Goal: Task Accomplishment & Management: Manage account settings

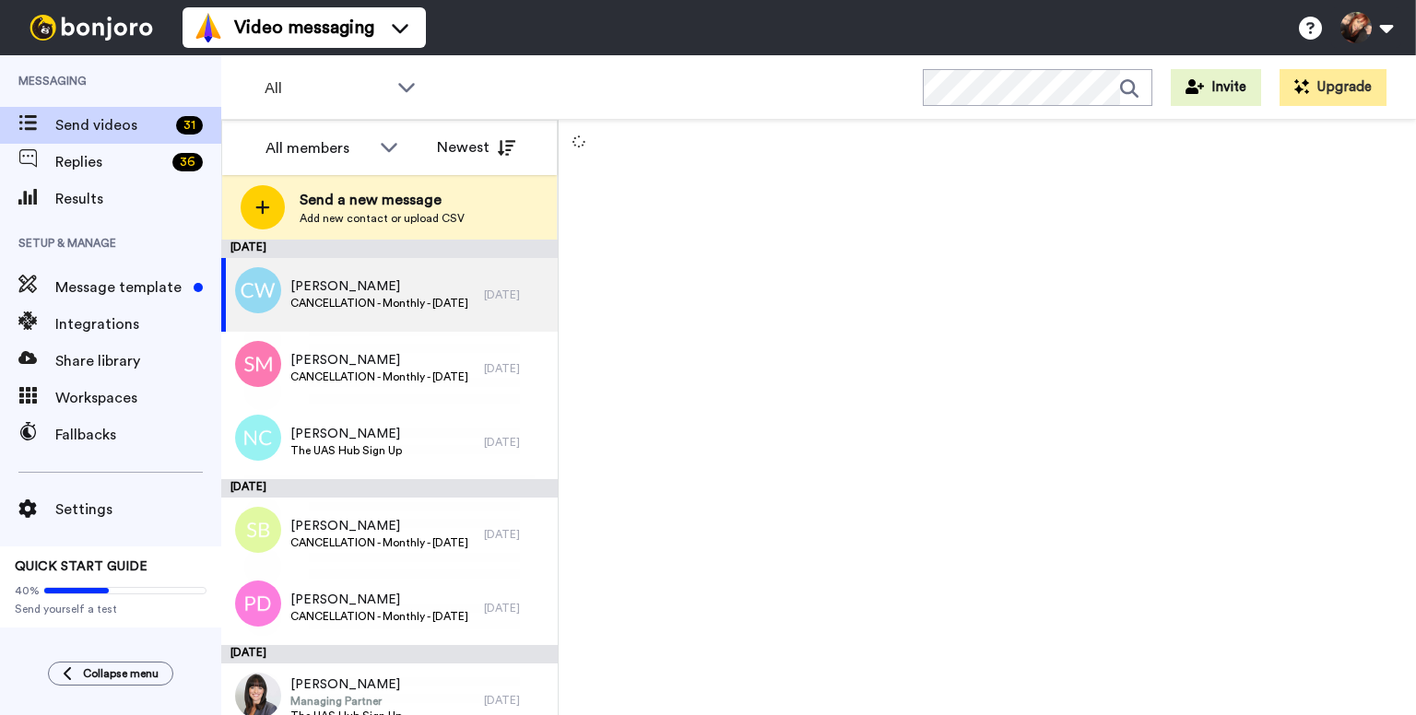
click at [335, 212] on span "Add new contact or upload CSV" at bounding box center [382, 218] width 165 height 15
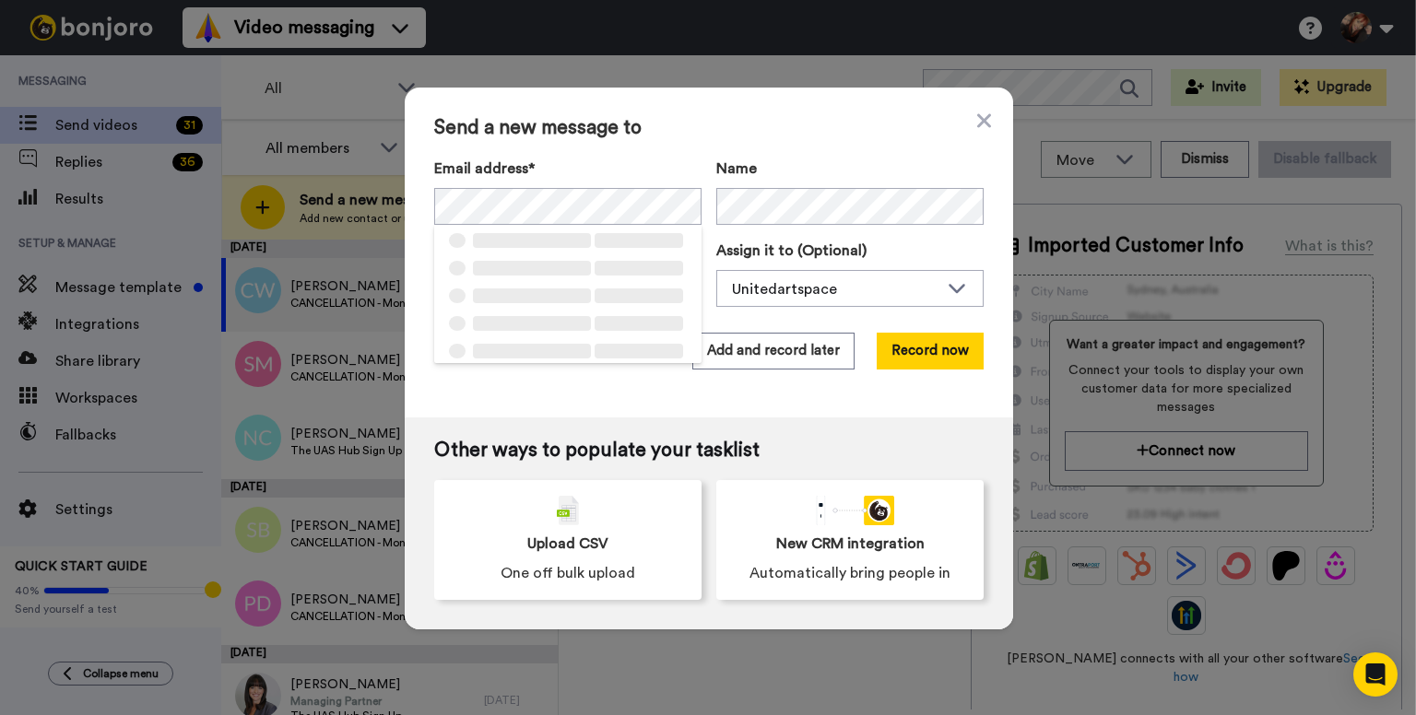
click at [615, 130] on span "Send a new message to" at bounding box center [708, 128] width 549 height 22
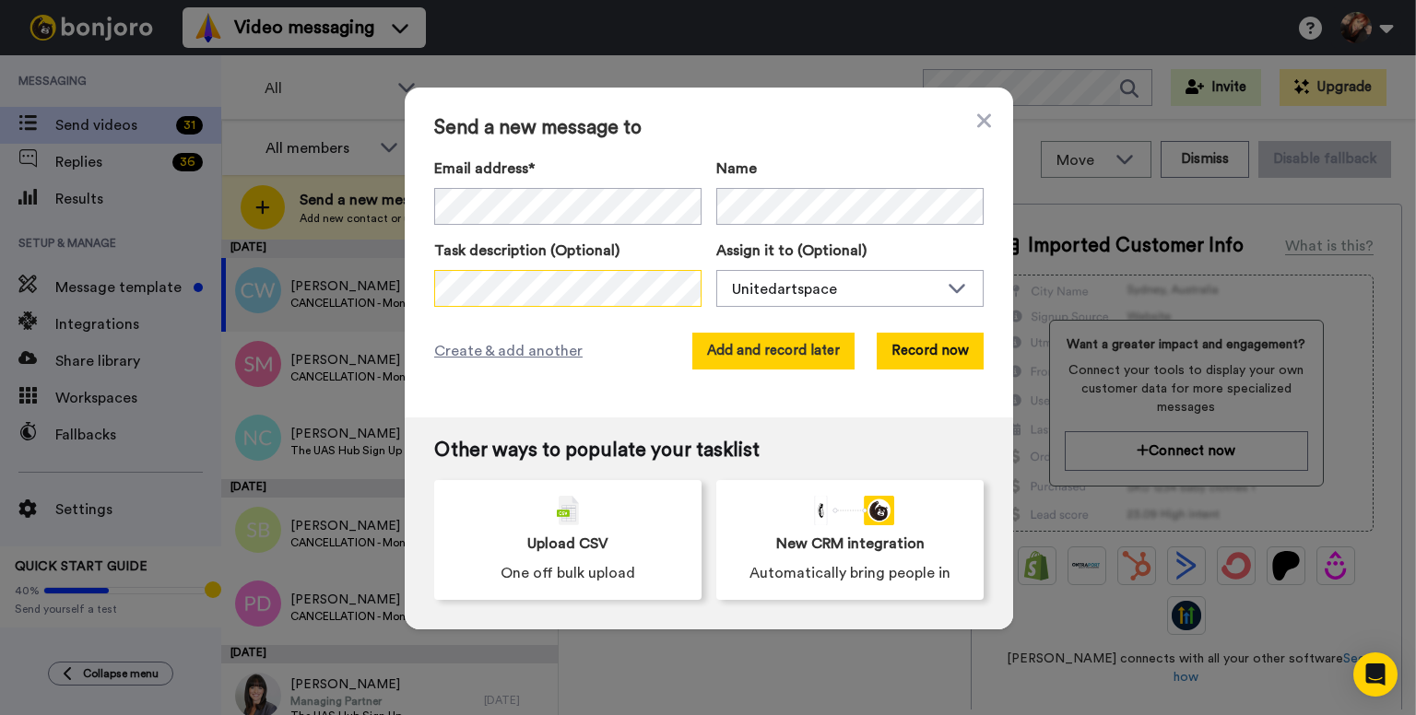
scroll to position [0, 94]
click at [757, 359] on button "Add and record later" at bounding box center [773, 351] width 162 height 37
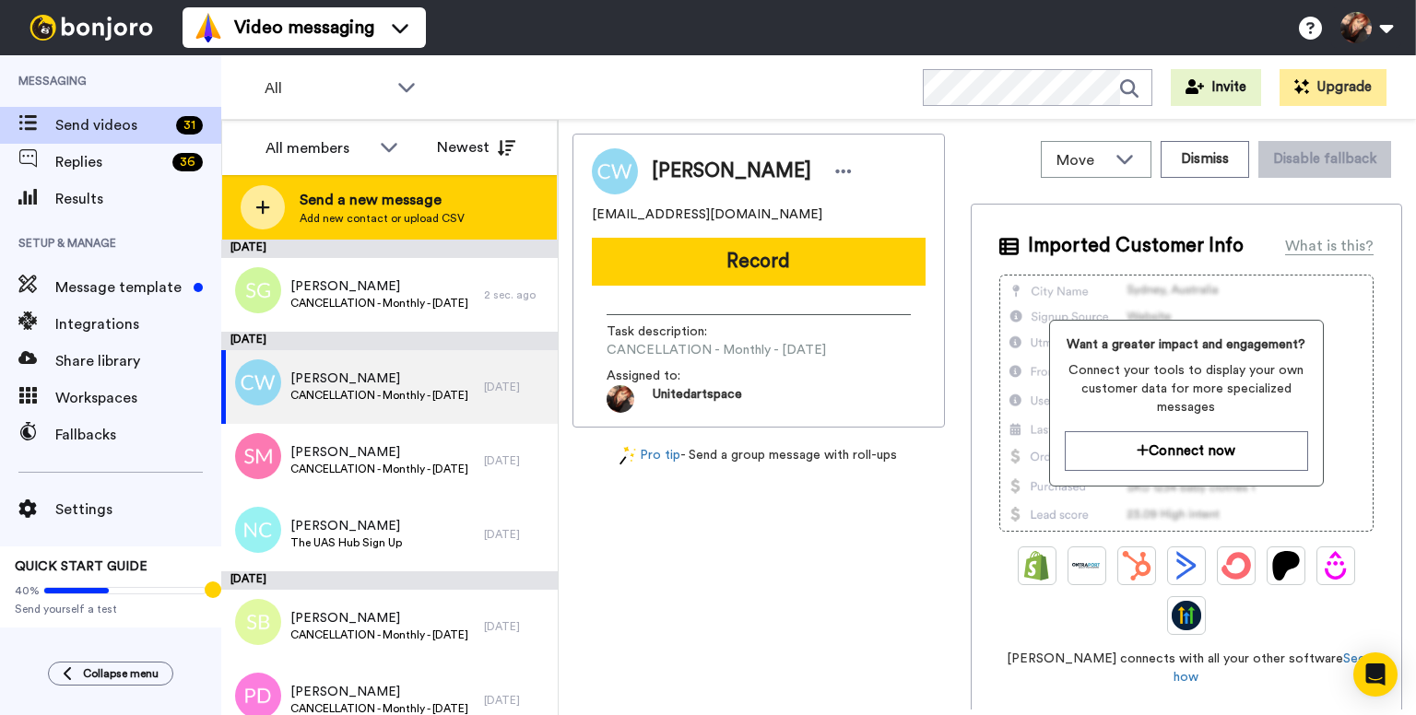
click at [358, 195] on span "Send a new message" at bounding box center [382, 200] width 165 height 22
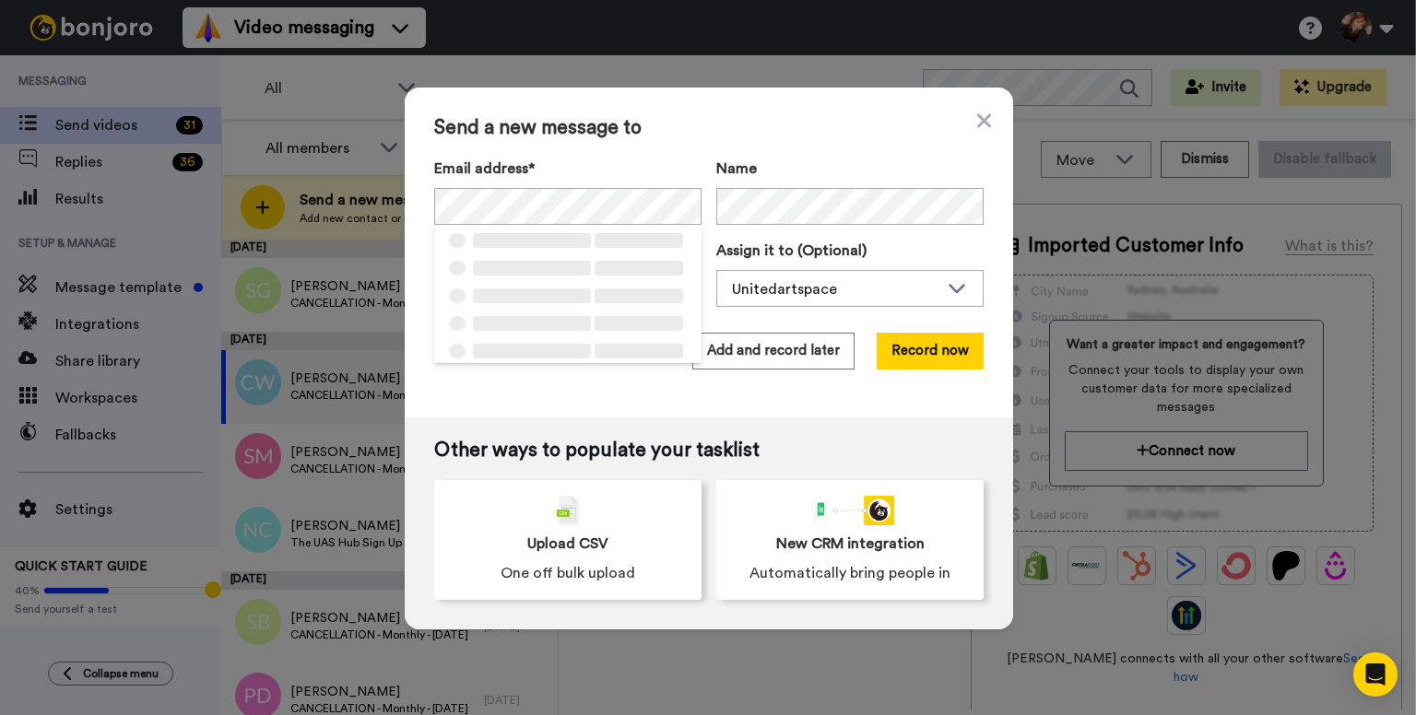
click at [706, 114] on div "Send a new message to Email address* ‌ ‌ ‌ ‌ ‌ ‌ ‌ ‌ ‌ ‌ ‌ ‌ ‌ ‌ ‌ Name Task de…" at bounding box center [709, 253] width 608 height 330
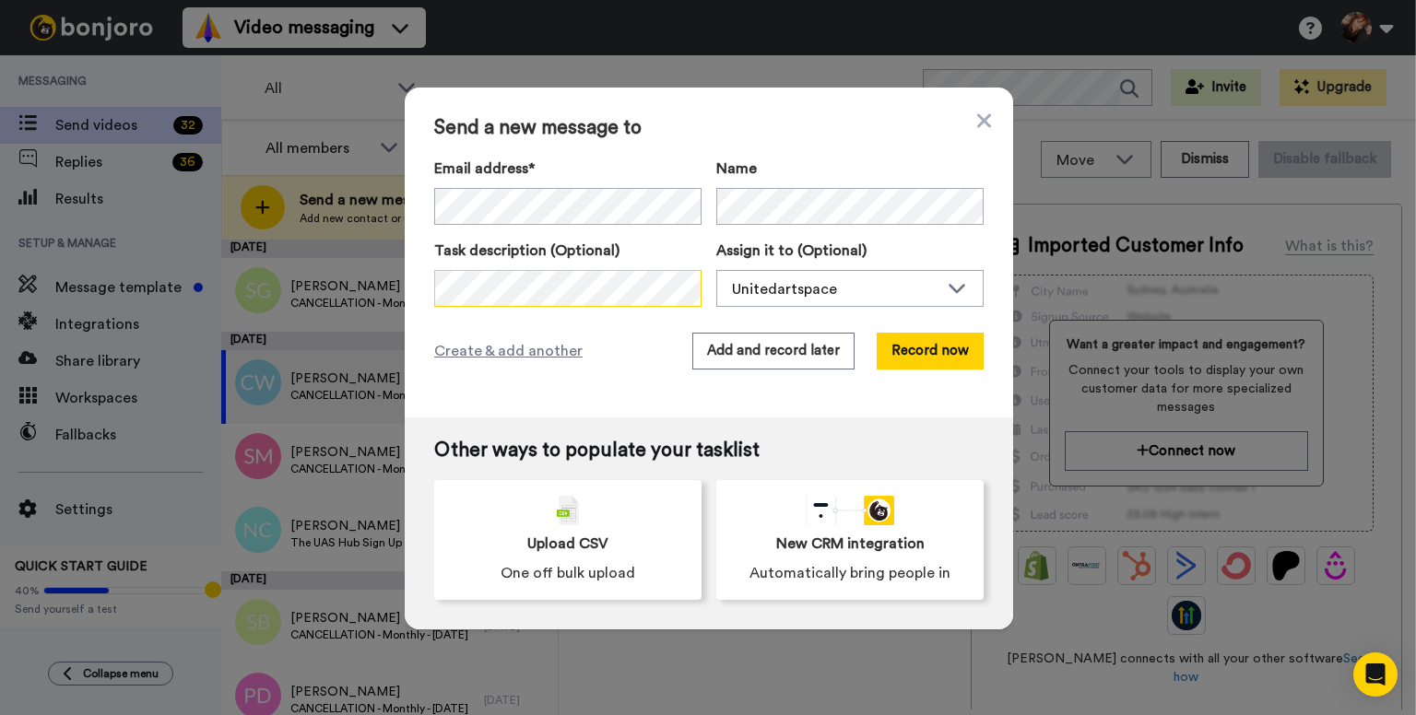
scroll to position [0, 77]
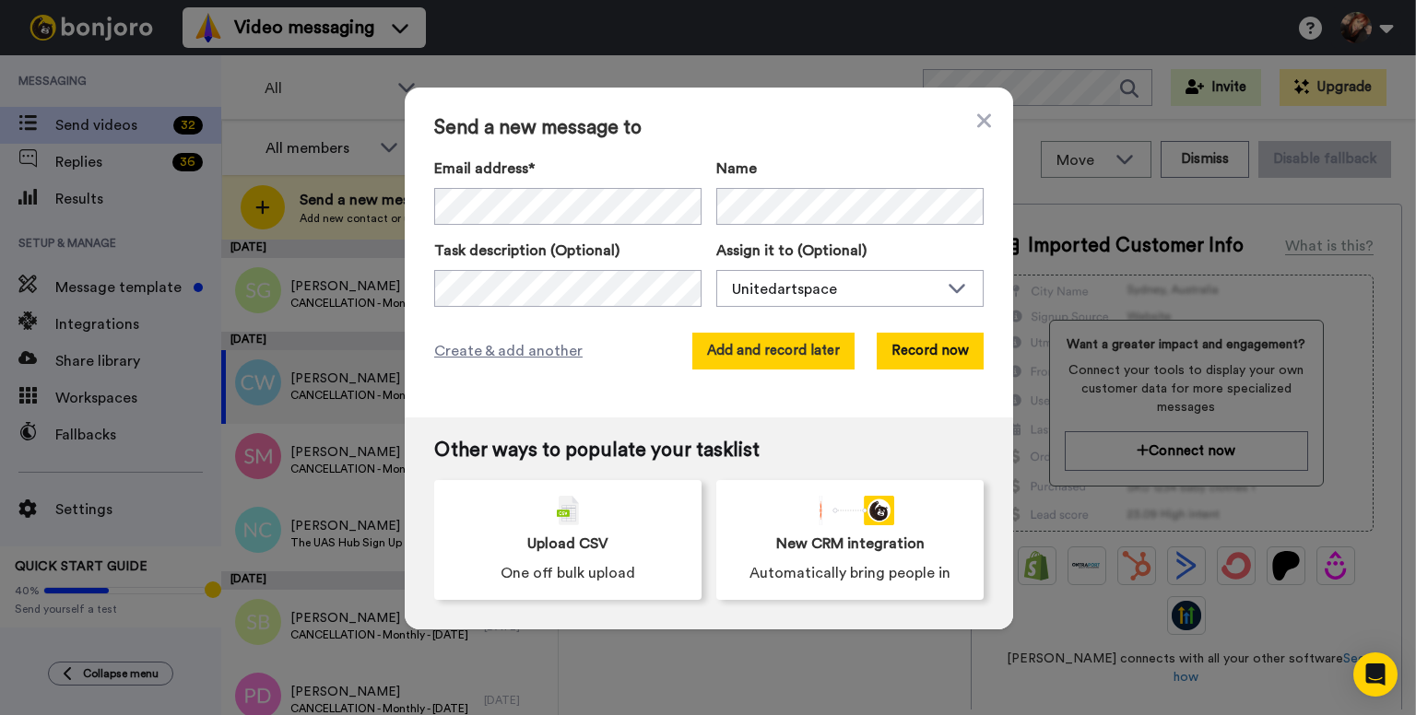
click at [774, 358] on button "Add and record later" at bounding box center [773, 351] width 162 height 37
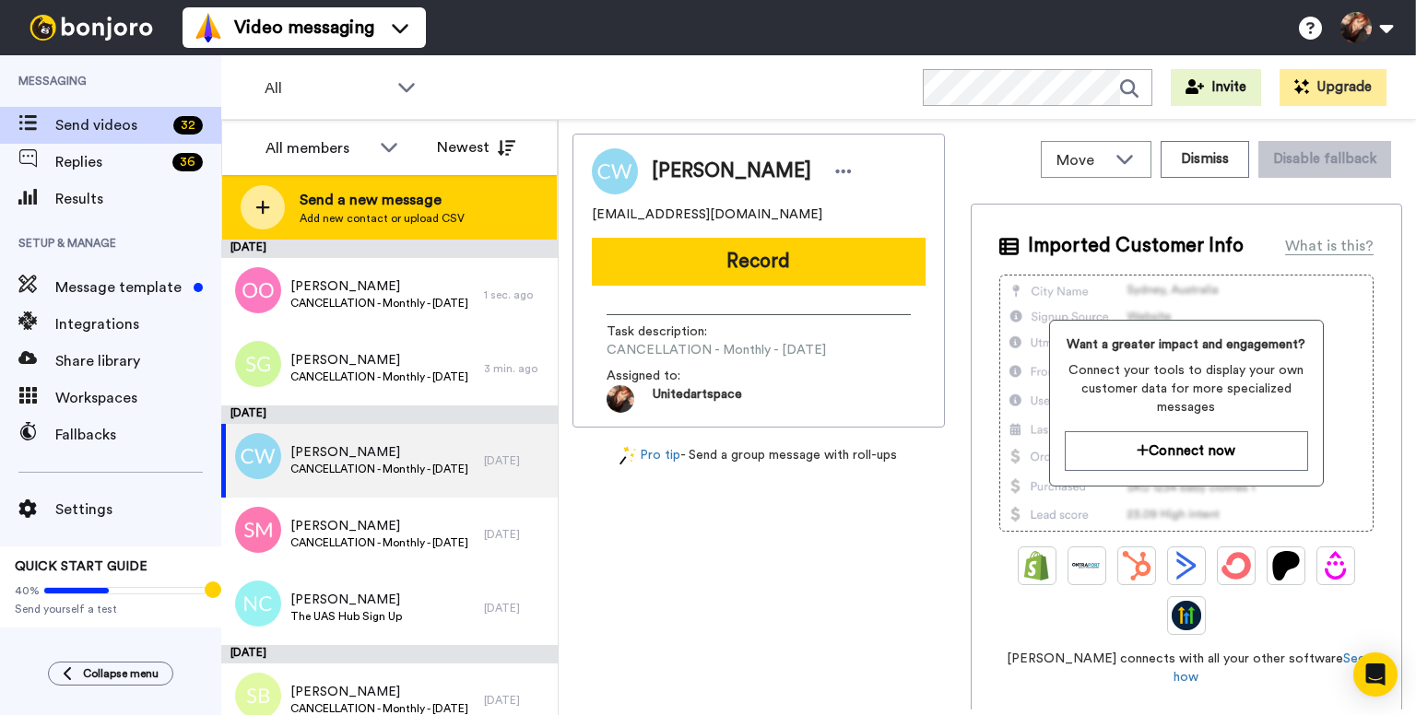
click at [457, 214] on span "Add new contact or upload CSV" at bounding box center [382, 218] width 165 height 15
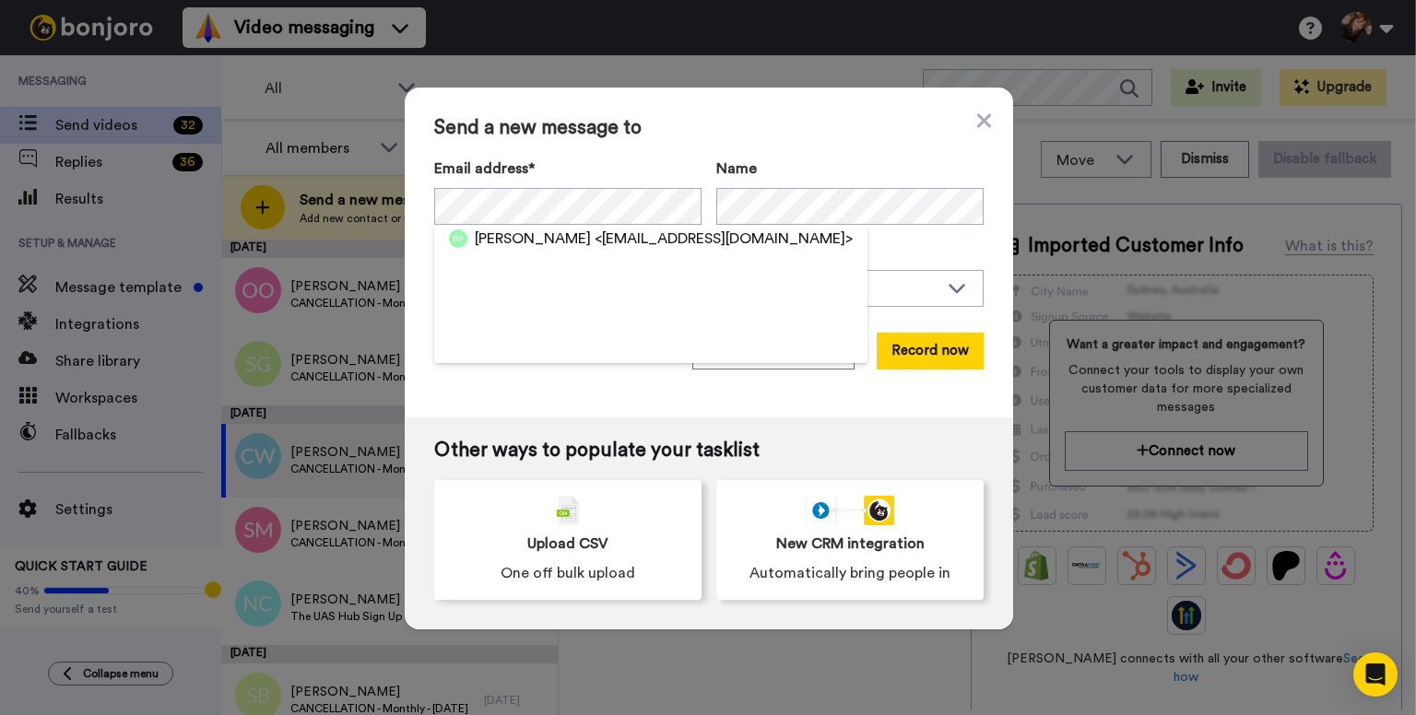
click at [802, 134] on span "Send a new message to" at bounding box center [708, 128] width 549 height 22
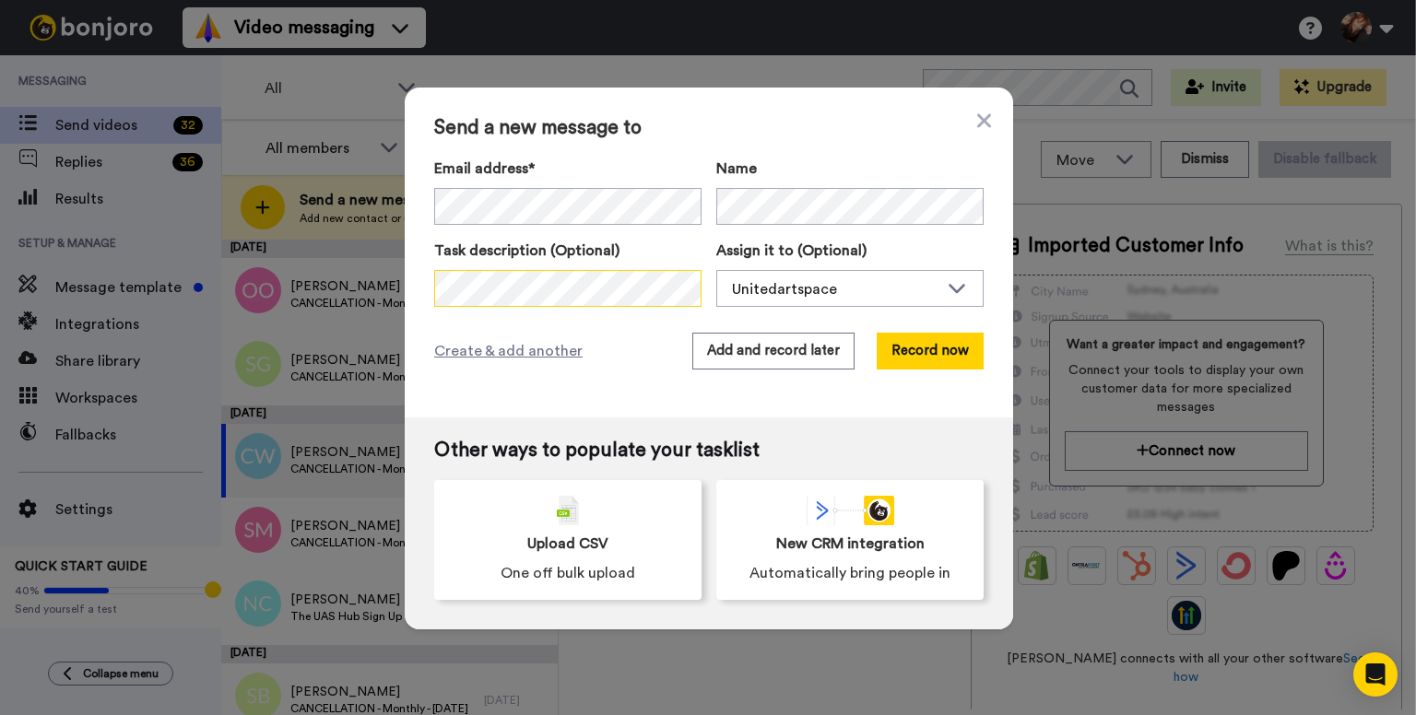
scroll to position [0, 85]
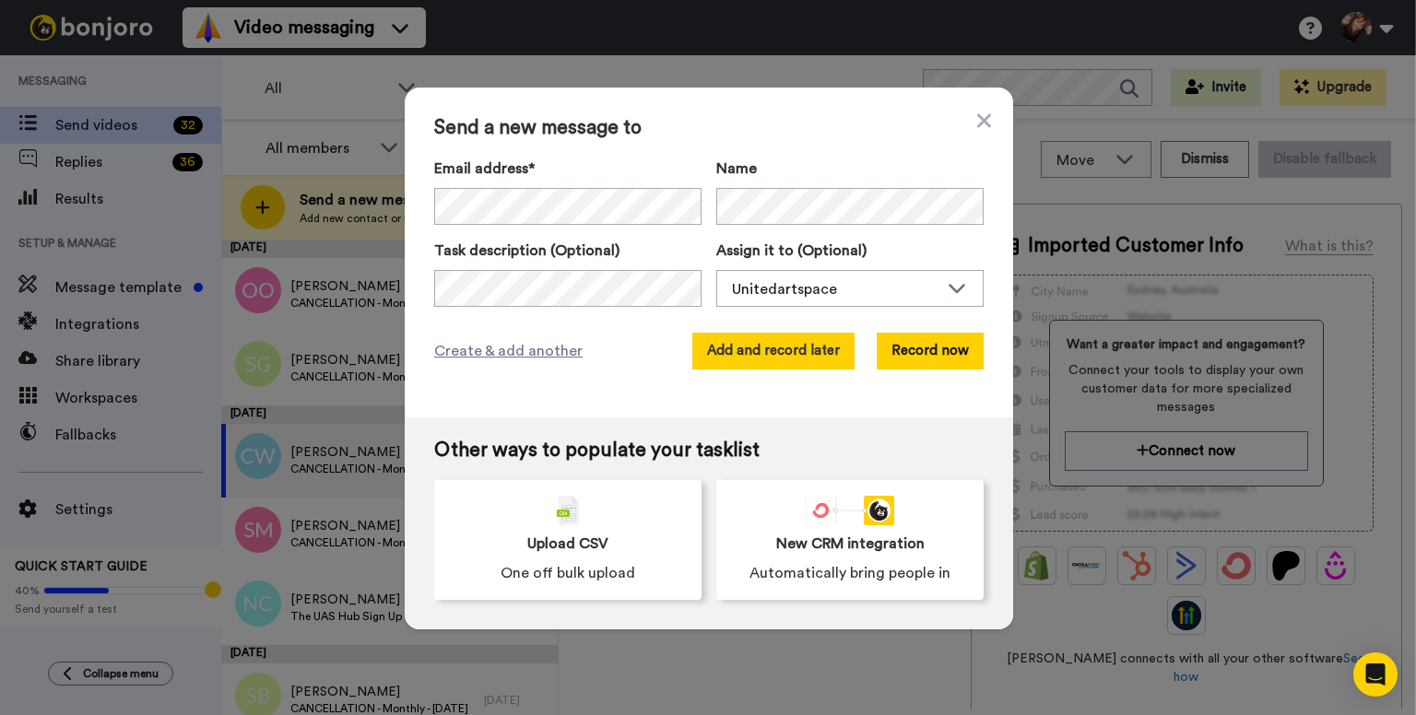
click at [740, 347] on button "Add and record later" at bounding box center [773, 351] width 162 height 37
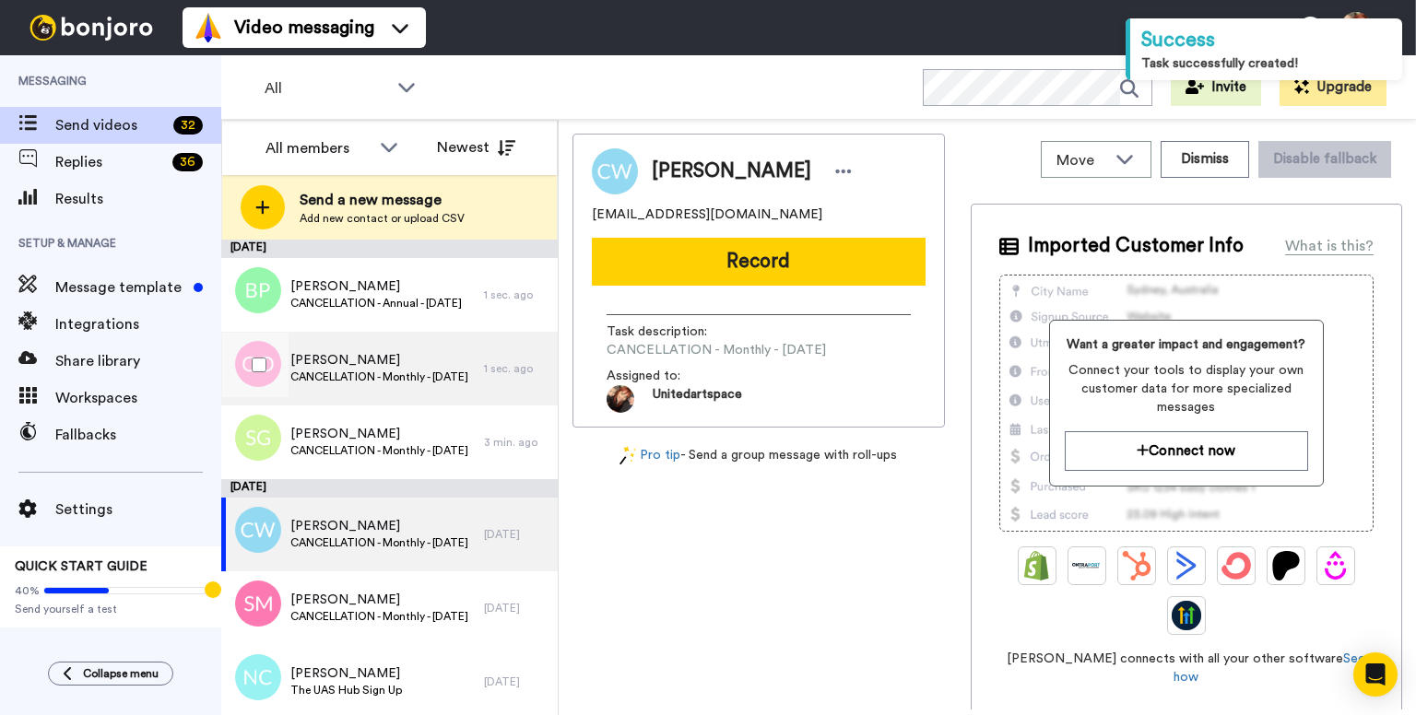
click at [348, 391] on div "[PERSON_NAME] - Monthly - [DATE]" at bounding box center [352, 369] width 263 height 74
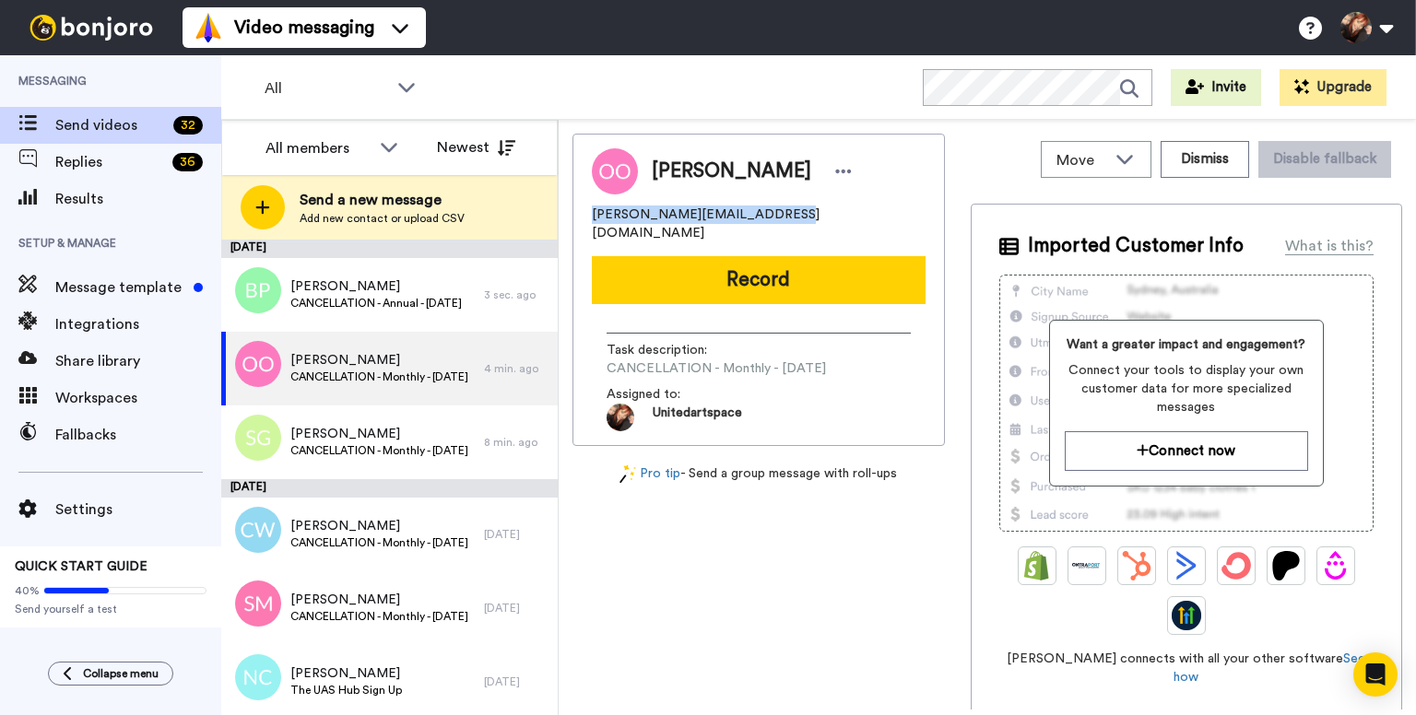
drag, startPoint x: 763, startPoint y: 216, endPoint x: 566, endPoint y: 212, distance: 197.3
click at [566, 212] on div "Move WORKSPACES View all Default Task List Retention New Hub Members Onboarding…" at bounding box center [987, 417] width 857 height 595
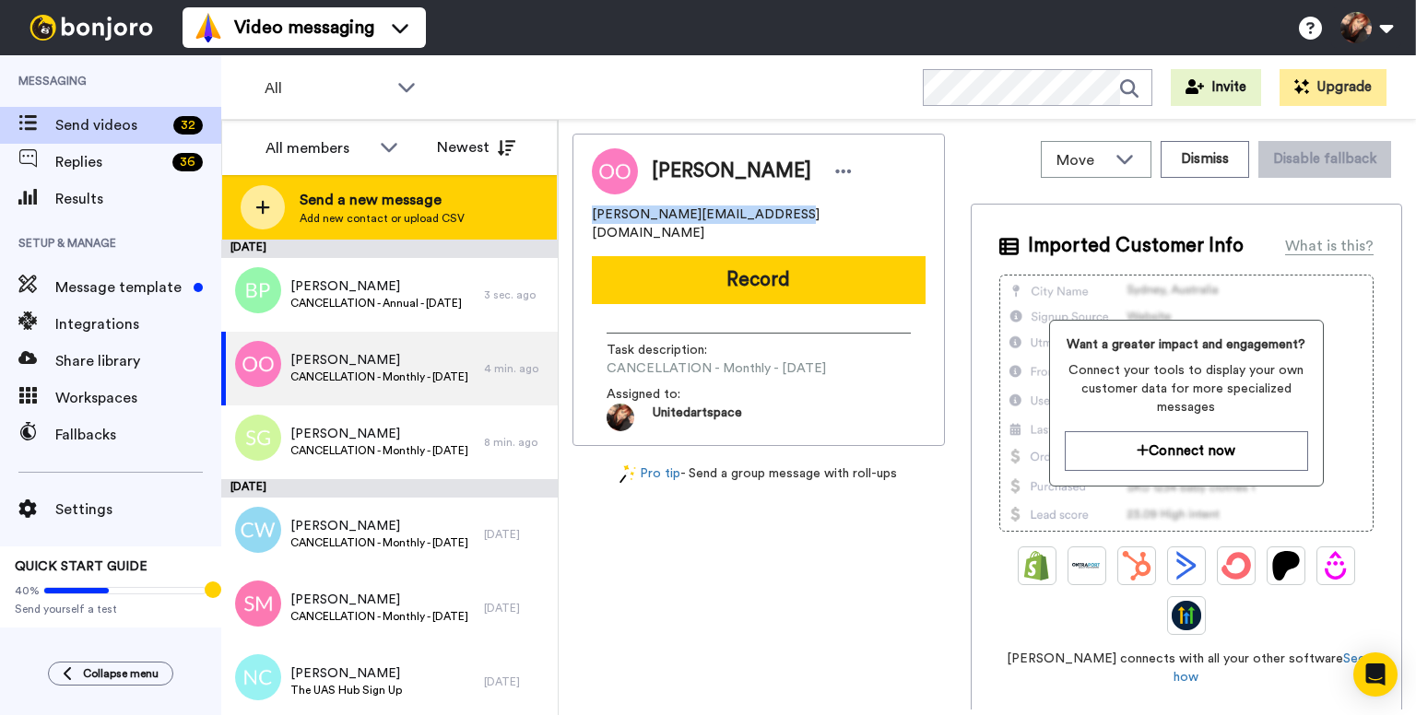
copy span "[PERSON_NAME][EMAIL_ADDRESS][DOMAIN_NAME]"
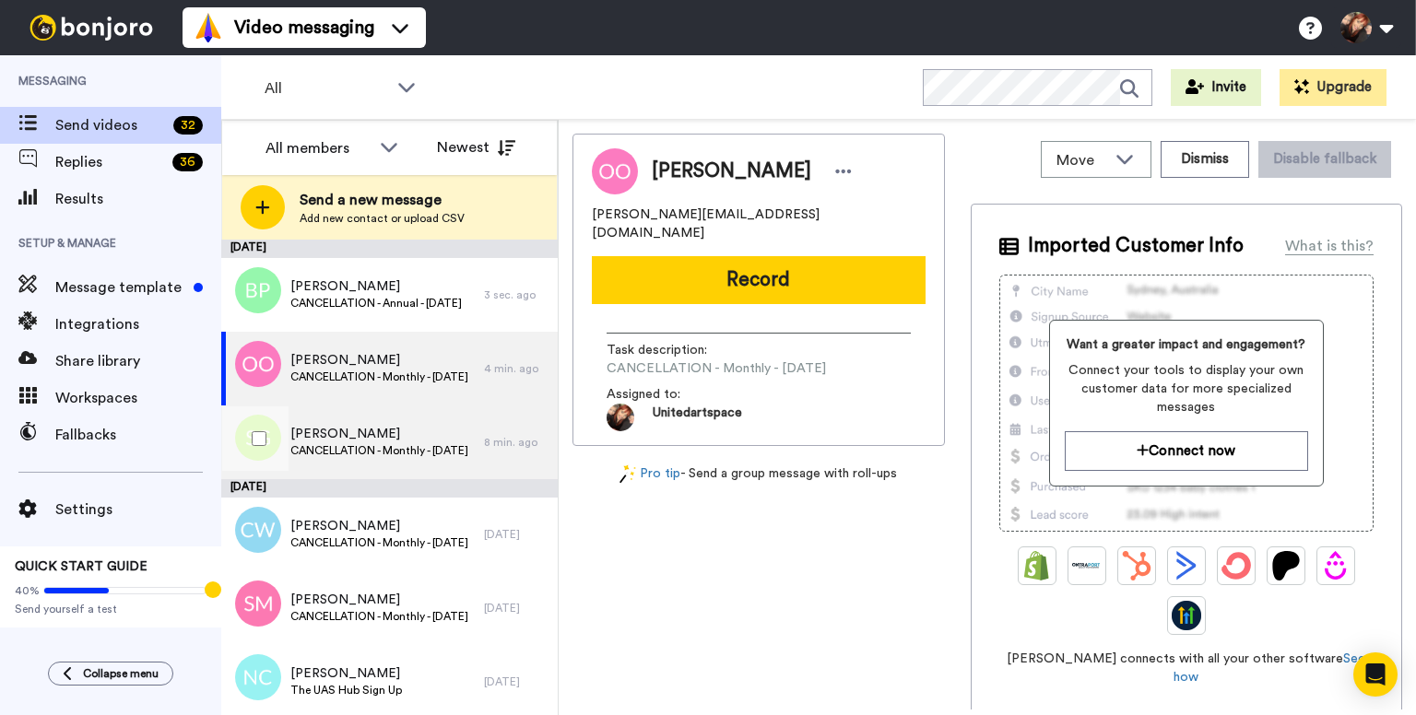
click at [387, 436] on span "[PERSON_NAME]" at bounding box center [379, 434] width 178 height 18
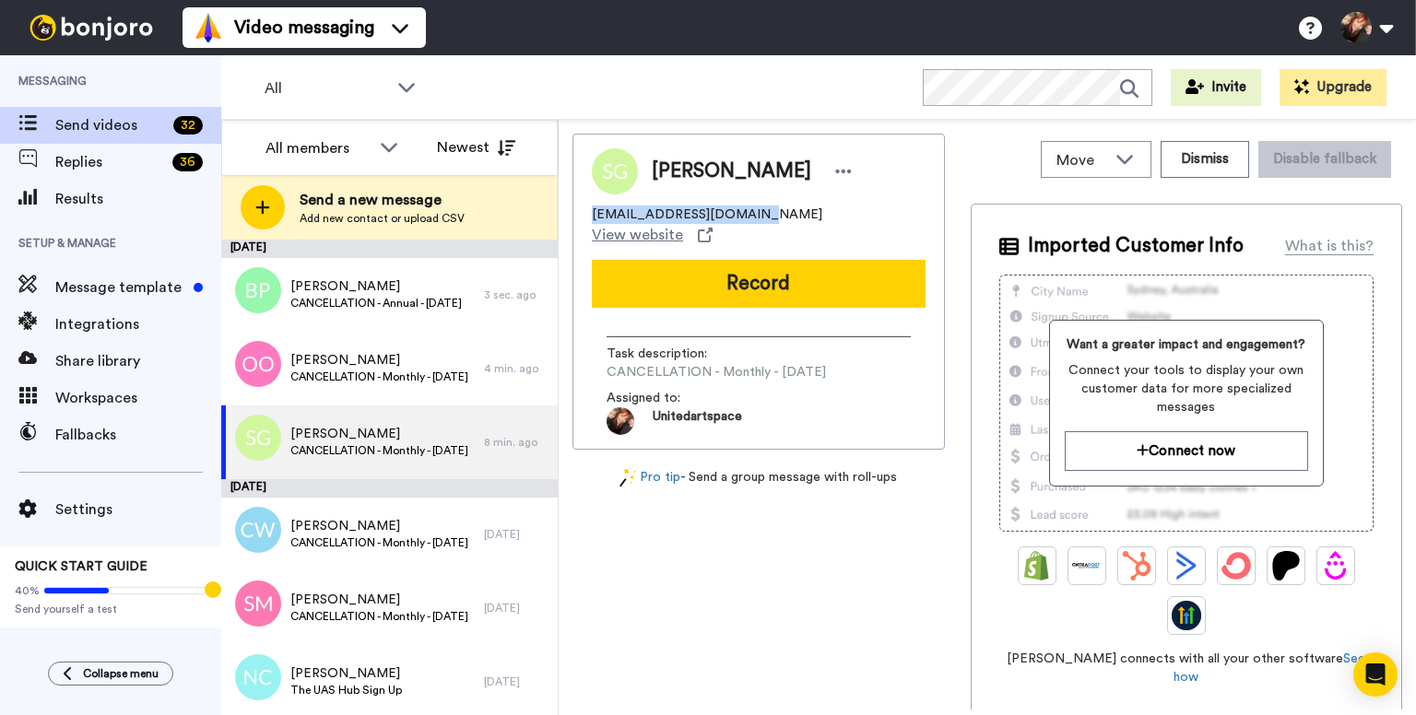
drag, startPoint x: 689, startPoint y: 218, endPoint x: 561, endPoint y: 218, distance: 128.1
click at [561, 218] on div "Move WORKSPACES View all Default Task List Retention New Hub Members Onboarding…" at bounding box center [987, 417] width 857 height 595
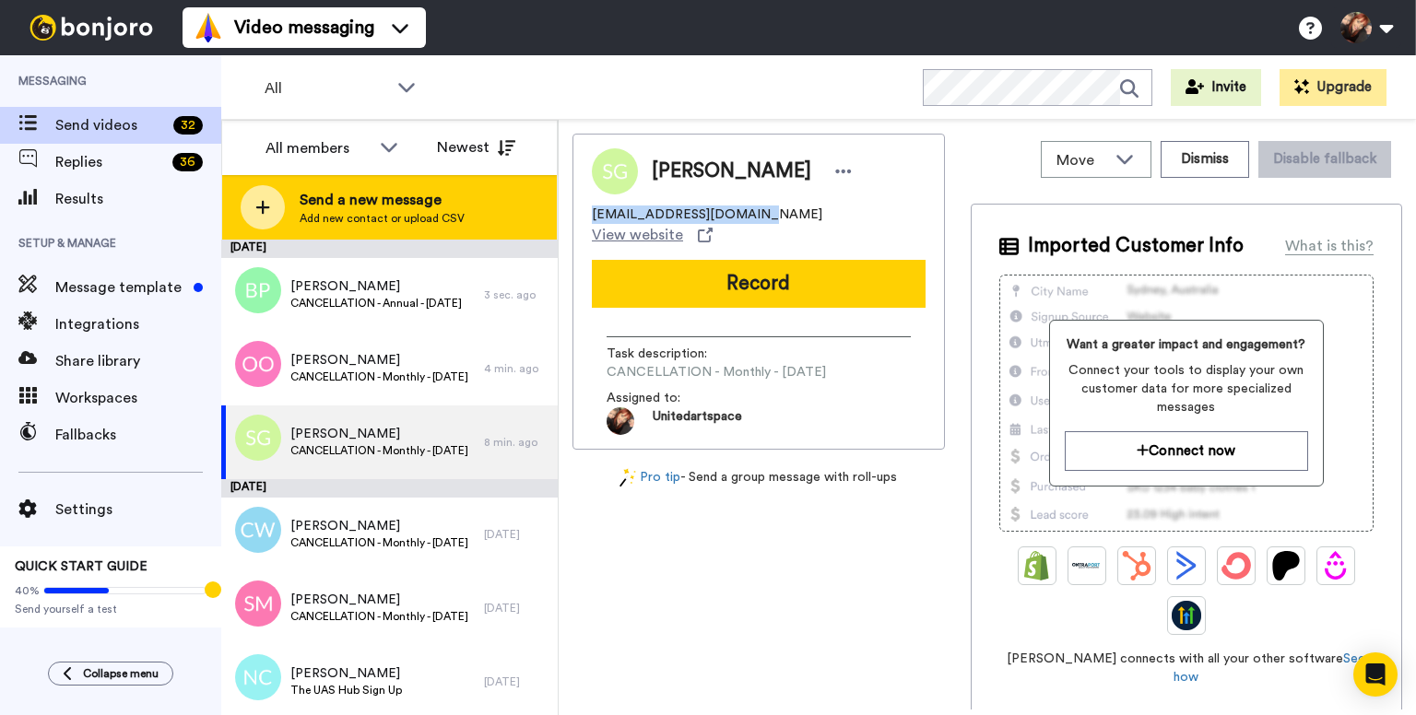
copy span "[EMAIL_ADDRESS][DOMAIN_NAME]"
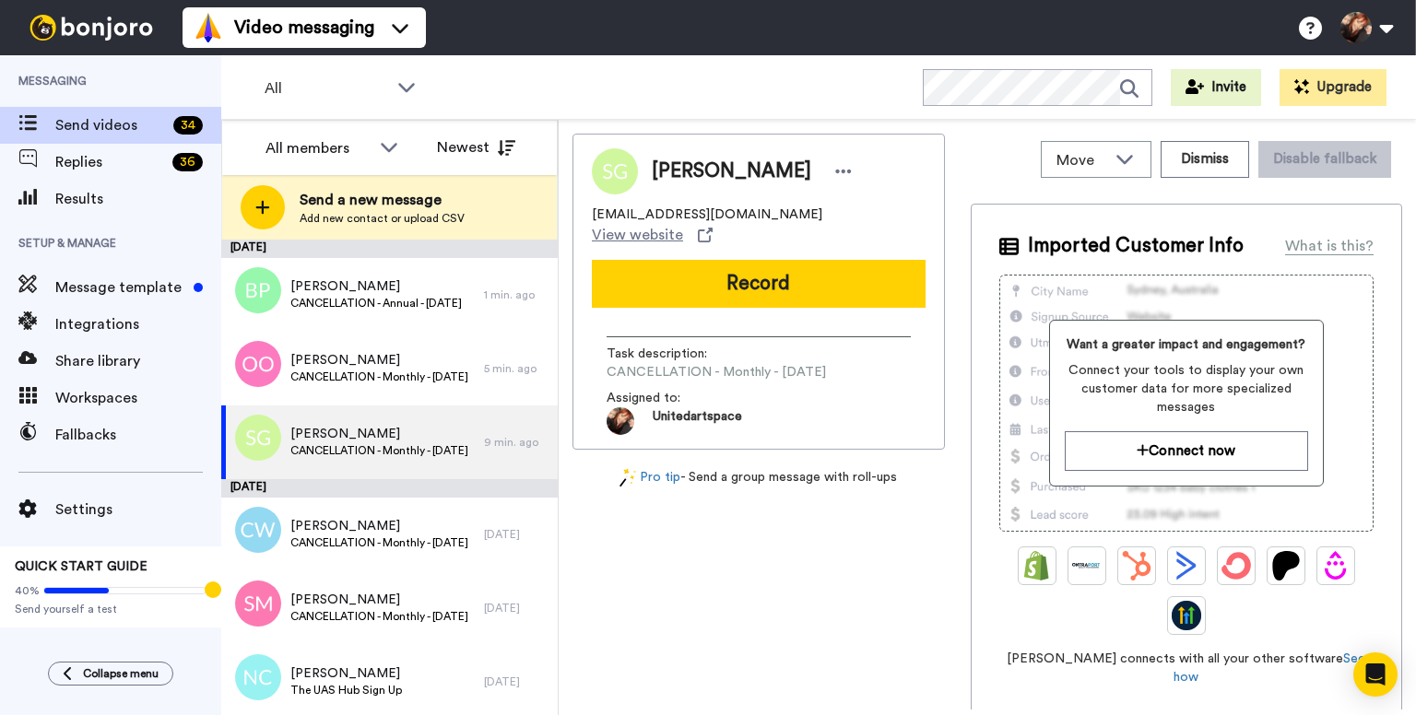
click at [784, 363] on span "CANCELLATION - Monthly - [DATE]" at bounding box center [715, 372] width 219 height 18
click at [836, 170] on icon at bounding box center [844, 172] width 16 height 4
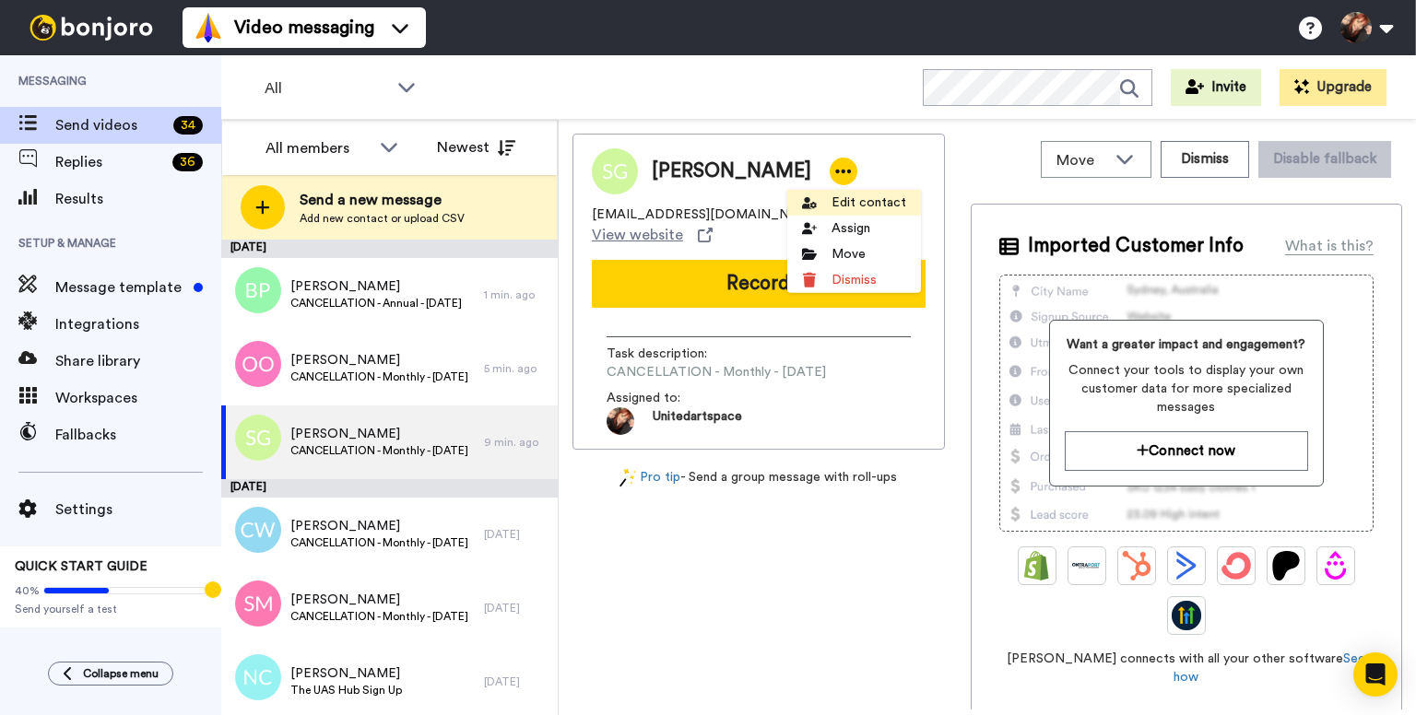
click at [848, 206] on li "Edit contact" at bounding box center [854, 203] width 134 height 26
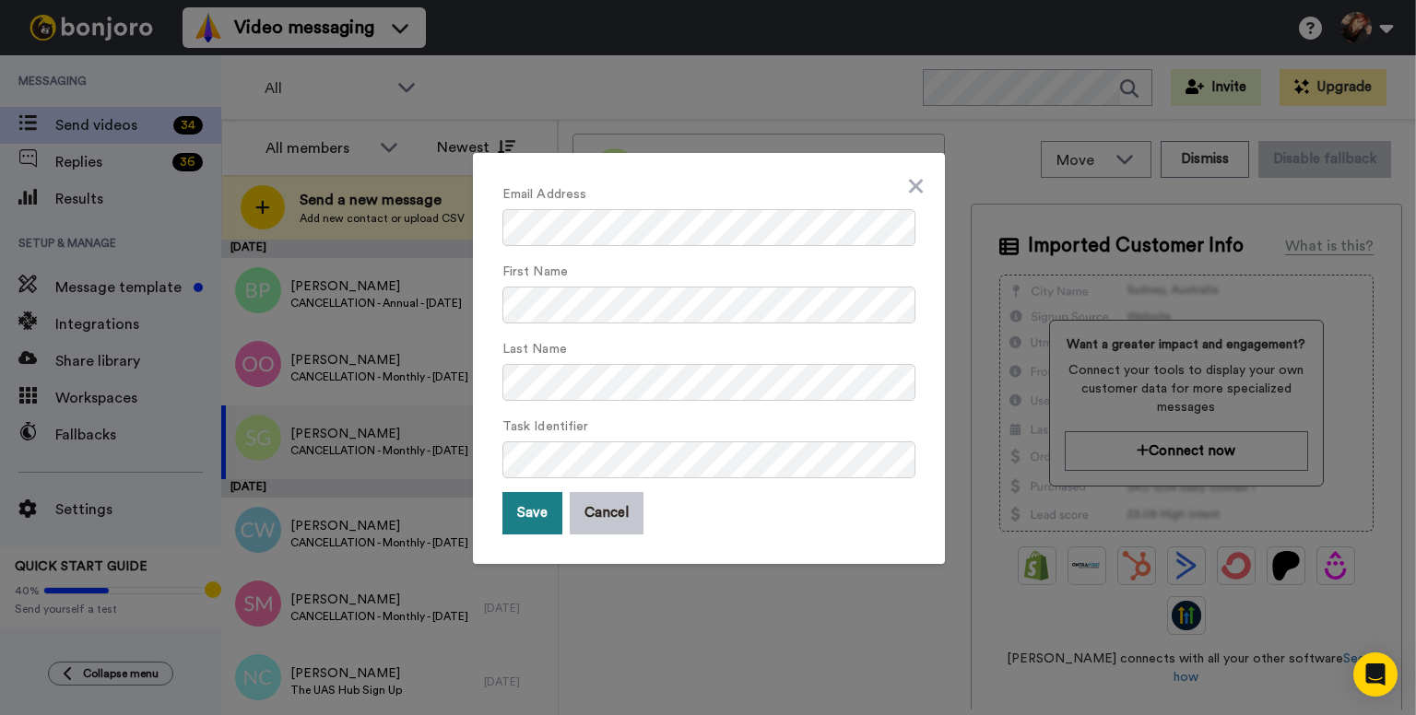
click at [502, 512] on button "Save" at bounding box center [532, 513] width 60 height 42
